Goal: Use online tool/utility: Utilize a website feature to perform a specific function

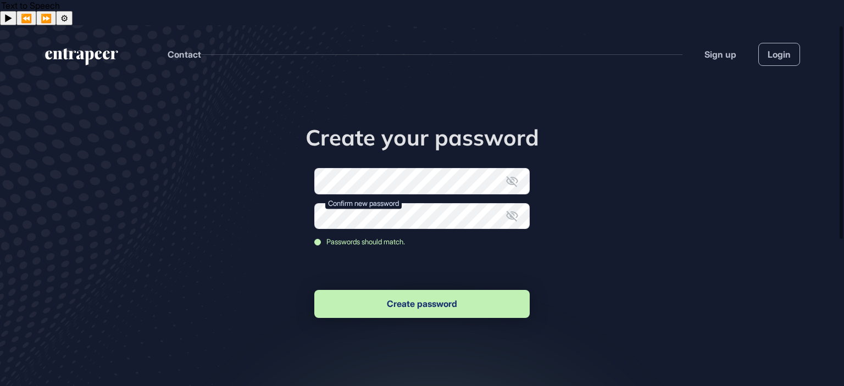
click at [431, 290] on button "Create password" at bounding box center [421, 304] width 215 height 28
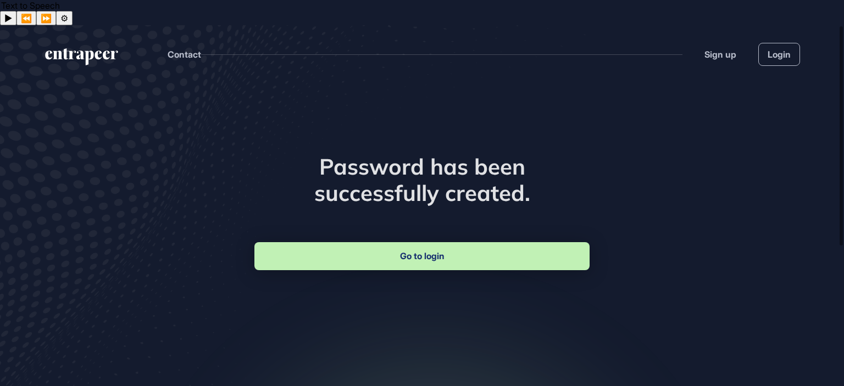
click at [420, 242] on link "Go to login" at bounding box center [421, 256] width 335 height 28
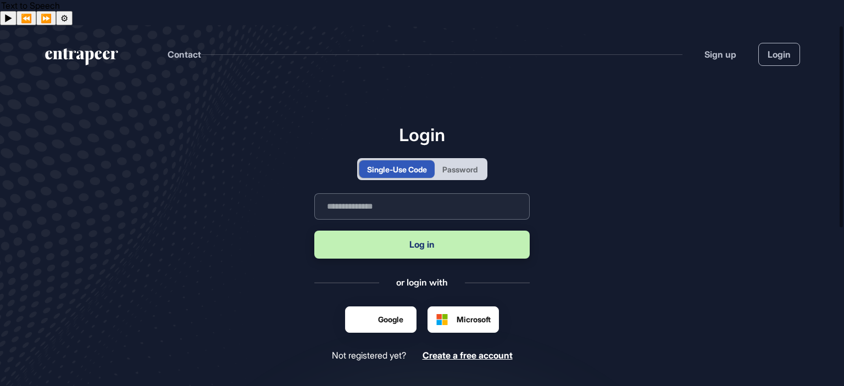
click at [391, 193] on input "text" at bounding box center [421, 206] width 215 height 26
type input "**********"
click at [426, 231] on button "Log in" at bounding box center [421, 245] width 215 height 28
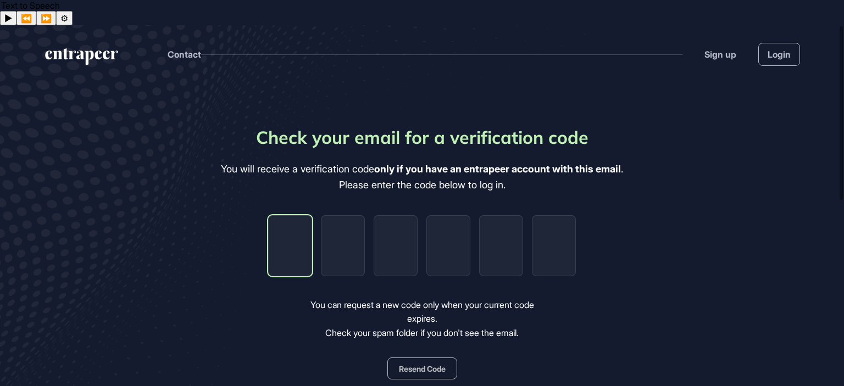
click at [297, 215] on input "tel" at bounding box center [290, 245] width 44 height 61
type input "*"
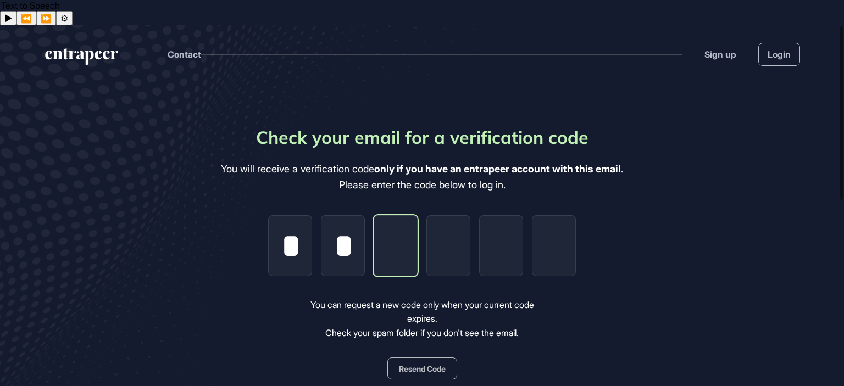
type input "*"
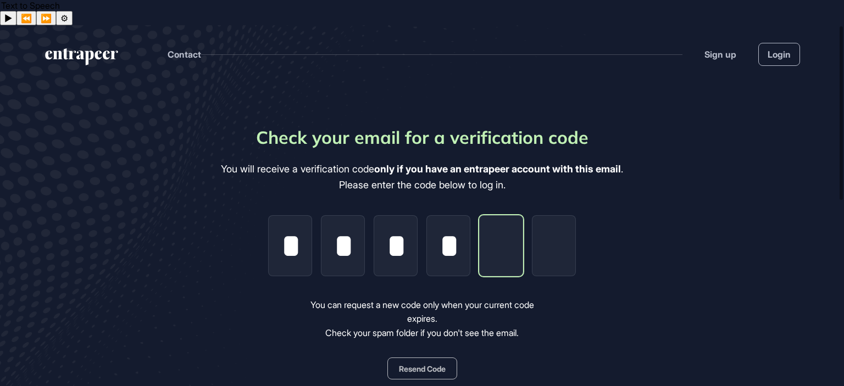
type input "*"
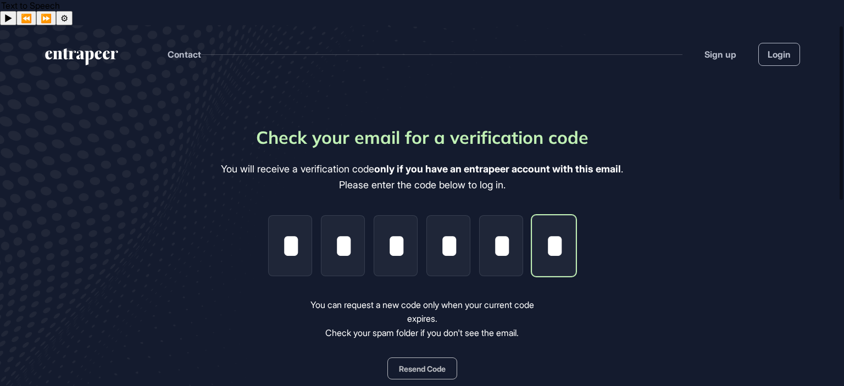
scroll to position [0, 1]
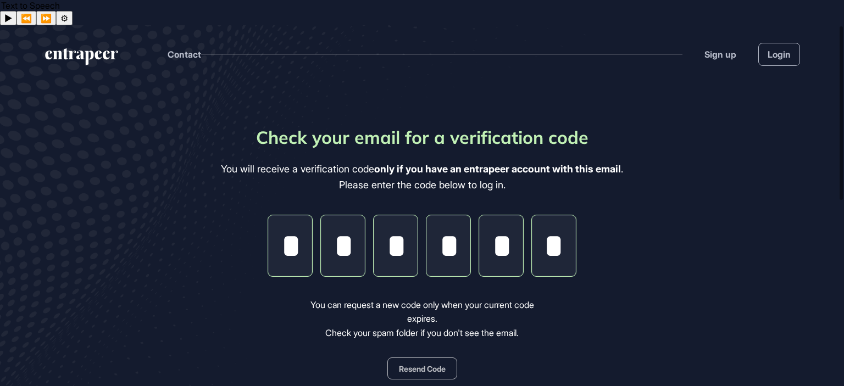
type input "*"
click at [645, 258] on main "Check your email for a verification code You will receive a verification code o…" at bounding box center [422, 348] width 844 height 531
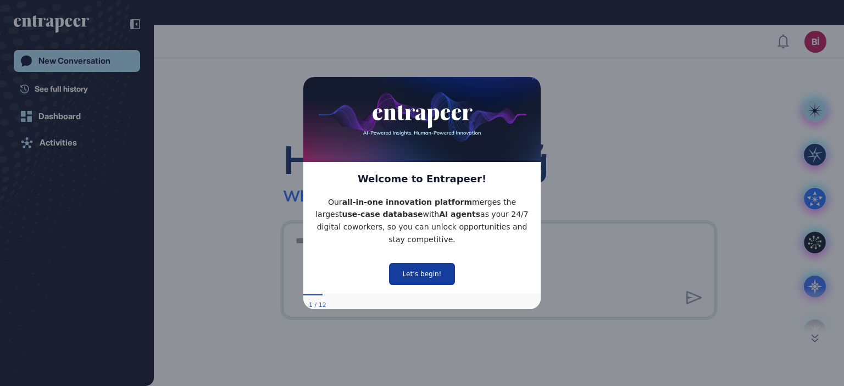
click at [419, 267] on button "Let’s begin!" at bounding box center [422, 274] width 66 height 22
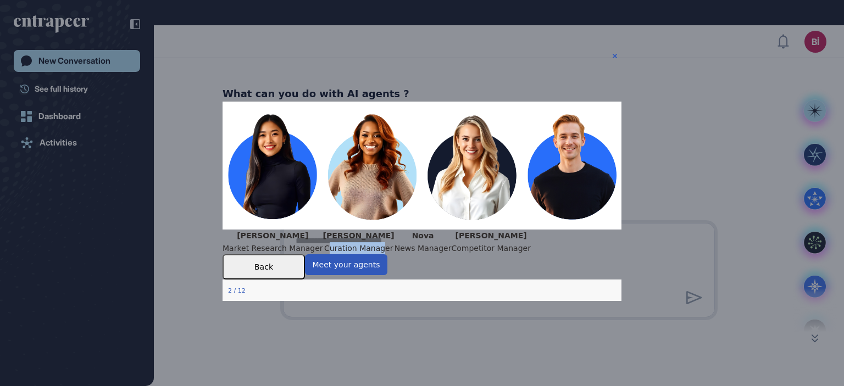
drag, startPoint x: 346, startPoint y: 247, endPoint x: 395, endPoint y: 250, distance: 49.0
click at [394, 250] on p "Curation Manager" at bounding box center [358, 248] width 71 height 13
drag, startPoint x: 448, startPoint y: 250, endPoint x: 487, endPoint y: 250, distance: 38.4
click at [451, 250] on p "News Manager" at bounding box center [422, 248] width 57 height 13
drag, startPoint x: 539, startPoint y: 250, endPoint x: 610, endPoint y: 248, distance: 70.9
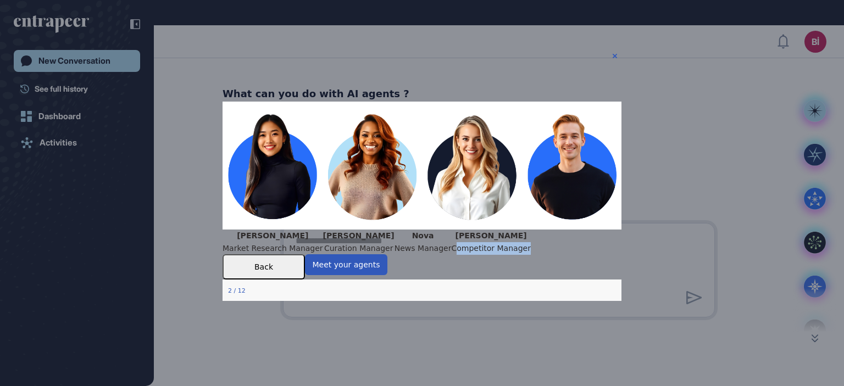
click at [530, 248] on p "Competitor Manager" at bounding box center [490, 248] width 79 height 13
click at [696, 145] on div at bounding box center [422, 193] width 844 height 386
click at [616, 85] on div "What can you do with AI agents ? [PERSON_NAME] Market Research Manager [PERSON_…" at bounding box center [421, 193] width 399 height 216
click at [612, 55] on icon "Close Preview" at bounding box center [614, 55] width 4 height 4
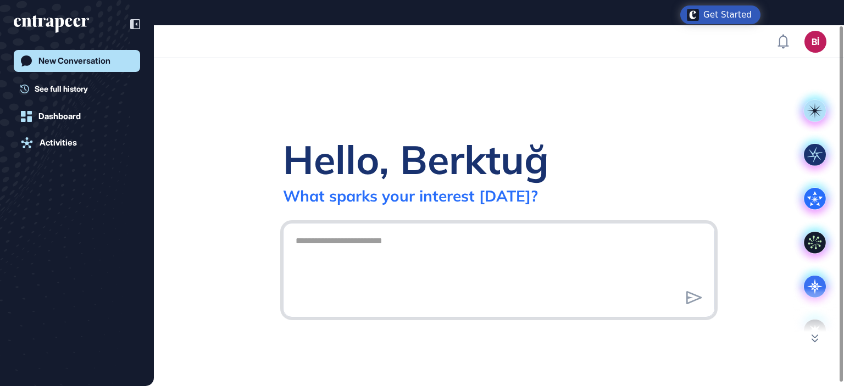
click at [429, 230] on textarea at bounding box center [499, 268] width 420 height 77
type textarea "**********"
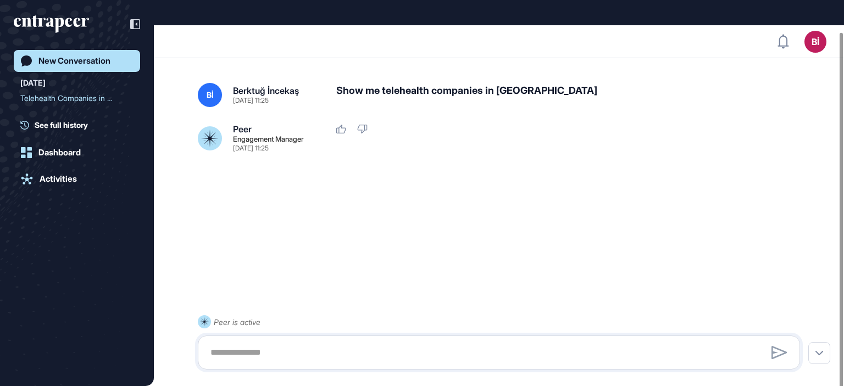
scroll to position [31, 0]
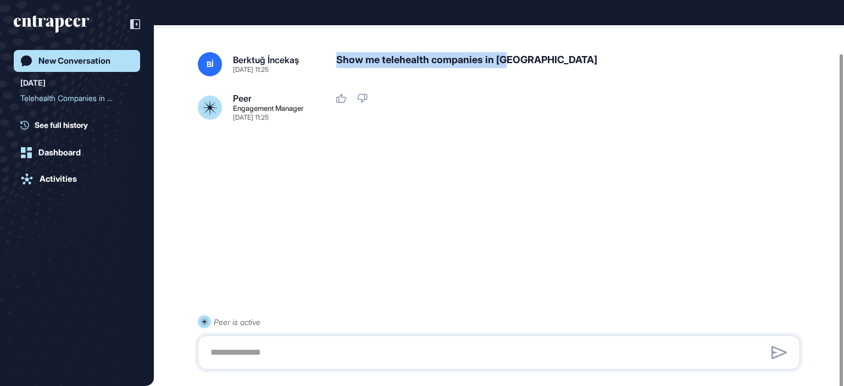
drag, startPoint x: 335, startPoint y: 35, endPoint x: 512, endPoint y: 43, distance: 177.0
click at [512, 52] on div "Bİ Berktuğ İncekaş [DATE] 11:25 Show me telehealth companies in [GEOGRAPHIC_DAT…" at bounding box center [499, 64] width 602 height 24
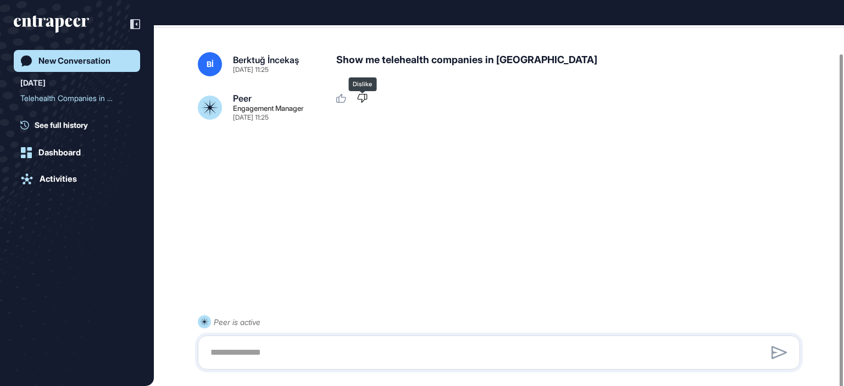
click at [364, 94] on icon at bounding box center [362, 98] width 10 height 9
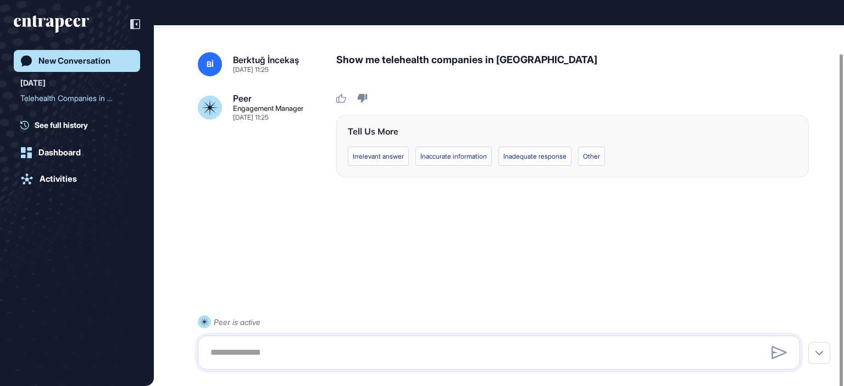
click at [415, 65] on div "Bİ Berktuğ İncekaş [DATE] 11:25 Show me telehealth companies in [GEOGRAPHIC_DAT…" at bounding box center [499, 114] width 602 height 125
click at [344, 210] on div at bounding box center [499, 217] width 602 height 44
click at [372, 208] on div at bounding box center [499, 217] width 602 height 44
click at [601, 147] on label "Other" at bounding box center [591, 156] width 27 height 19
click at [497, 177] on div "Submit" at bounding box center [572, 199] width 449 height 44
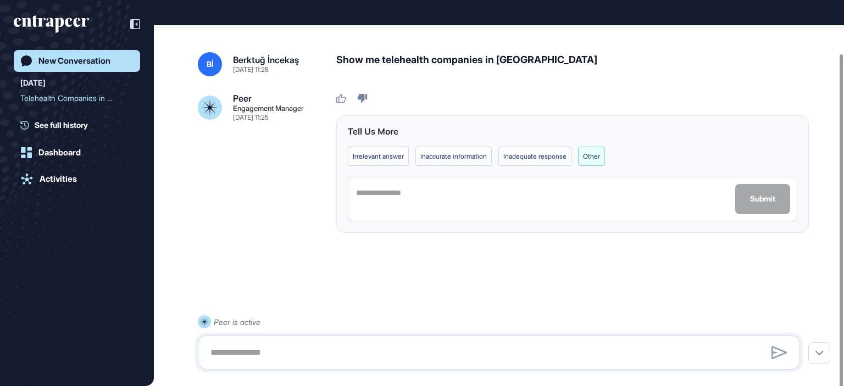
click at [448, 186] on textarea at bounding box center [543, 199] width 376 height 27
type textarea "*"
type textarea "**********"
click at [767, 184] on button "Submit" at bounding box center [762, 199] width 55 height 30
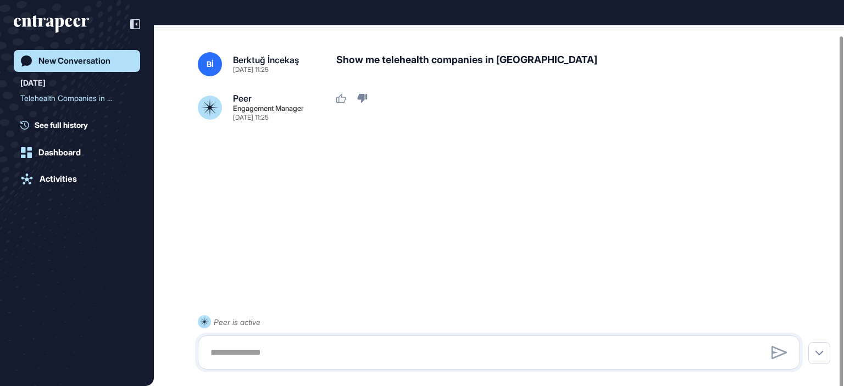
scroll to position [0, 0]
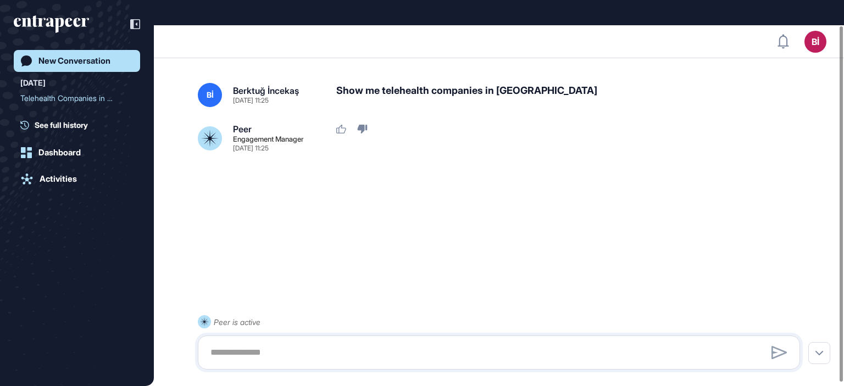
click at [43, 15] on icon "entrapeer-logo" at bounding box center [51, 24] width 75 height 18
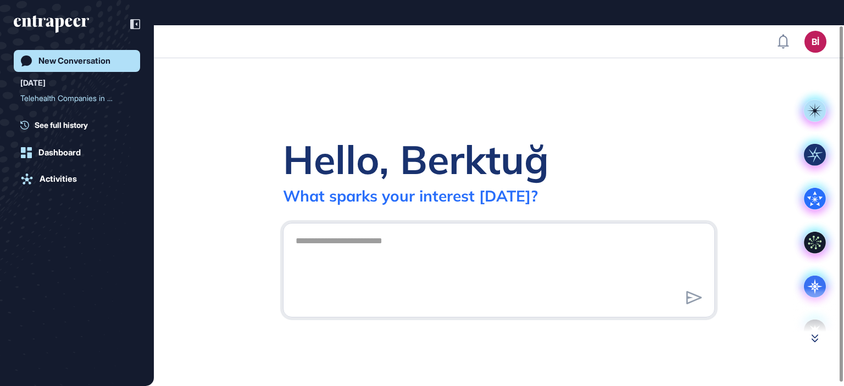
click at [812, 336] on icon at bounding box center [814, 338] width 7 height 8
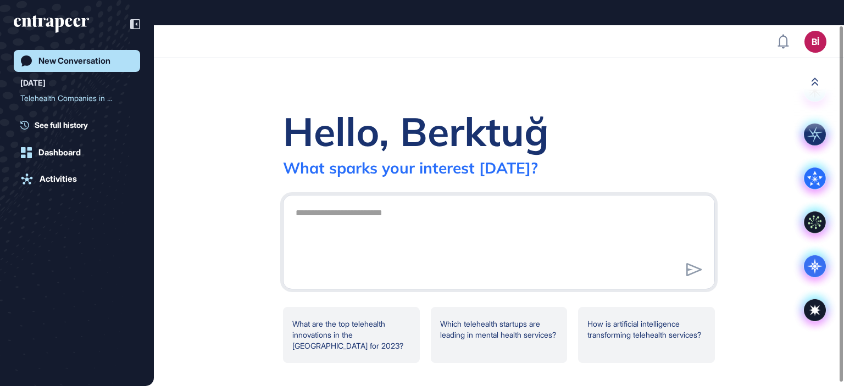
click at [815, 84] on icon at bounding box center [814, 82] width 7 height 8
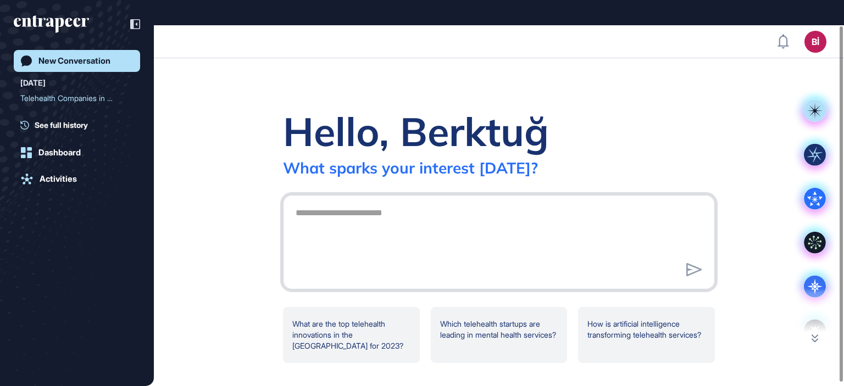
click at [346, 202] on textarea at bounding box center [499, 240] width 420 height 77
click at [64, 98] on div "Telehealth Companies in t..." at bounding box center [72, 99] width 104 height 18
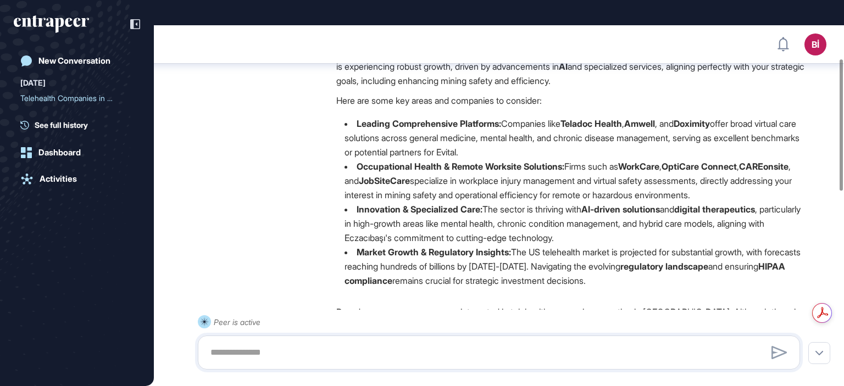
scroll to position [97, 0]
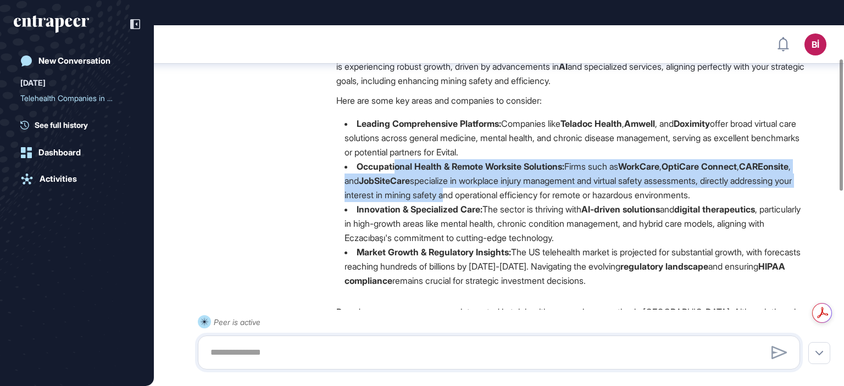
drag, startPoint x: 394, startPoint y: 136, endPoint x: 547, endPoint y: 169, distance: 156.7
click at [547, 169] on li "Occupational Health & Remote Worksite Solutions: Firms such as WorkCare , OptiC…" at bounding box center [572, 180] width 472 height 43
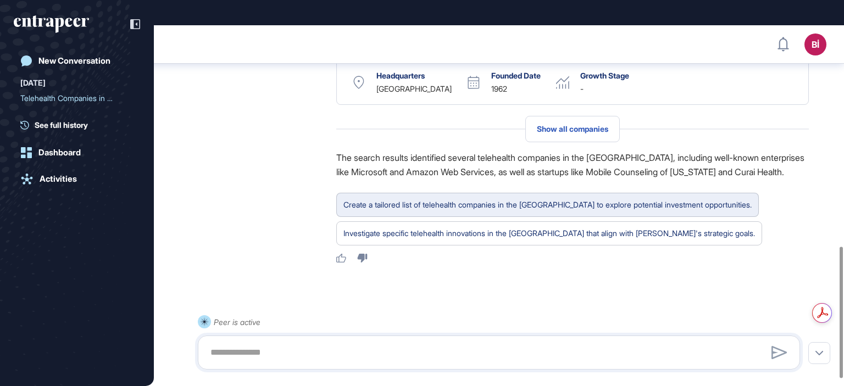
scroll to position [738, 0]
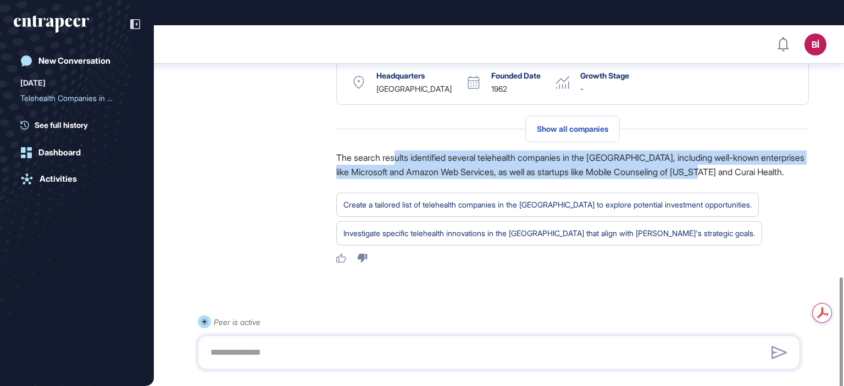
drag, startPoint x: 397, startPoint y: 134, endPoint x: 773, endPoint y: 150, distance: 377.1
click at [773, 150] on p "The search results identified several telehealth companies in the [GEOGRAPHIC_D…" at bounding box center [572, 164] width 472 height 29
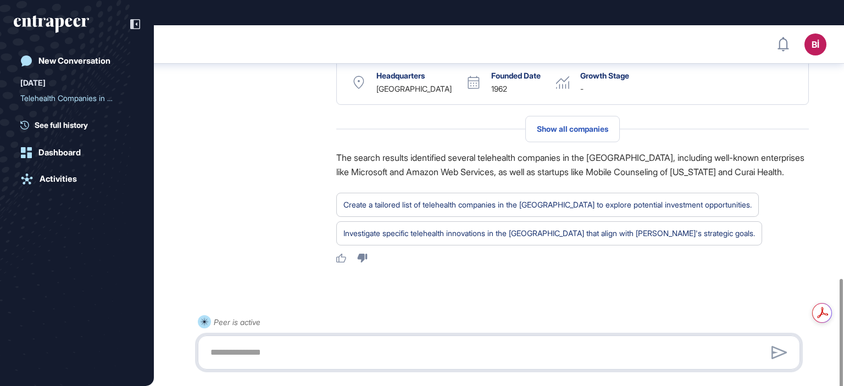
click at [297, 357] on textarea at bounding box center [499, 353] width 590 height 22
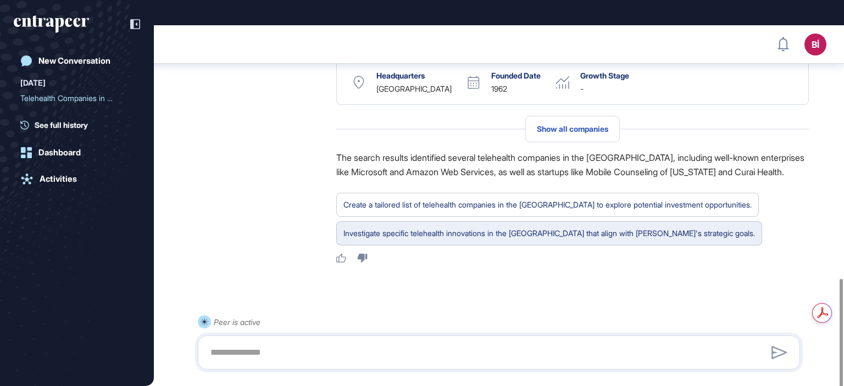
click at [606, 226] on div "Investigate specific telehealth innovations in the [GEOGRAPHIC_DATA] that align…" at bounding box center [548, 233] width 411 height 14
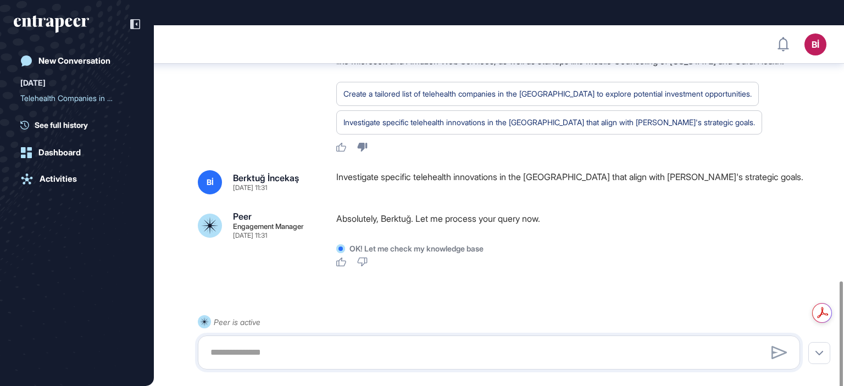
scroll to position [857, 0]
